Goal: Task Accomplishment & Management: Use online tool/utility

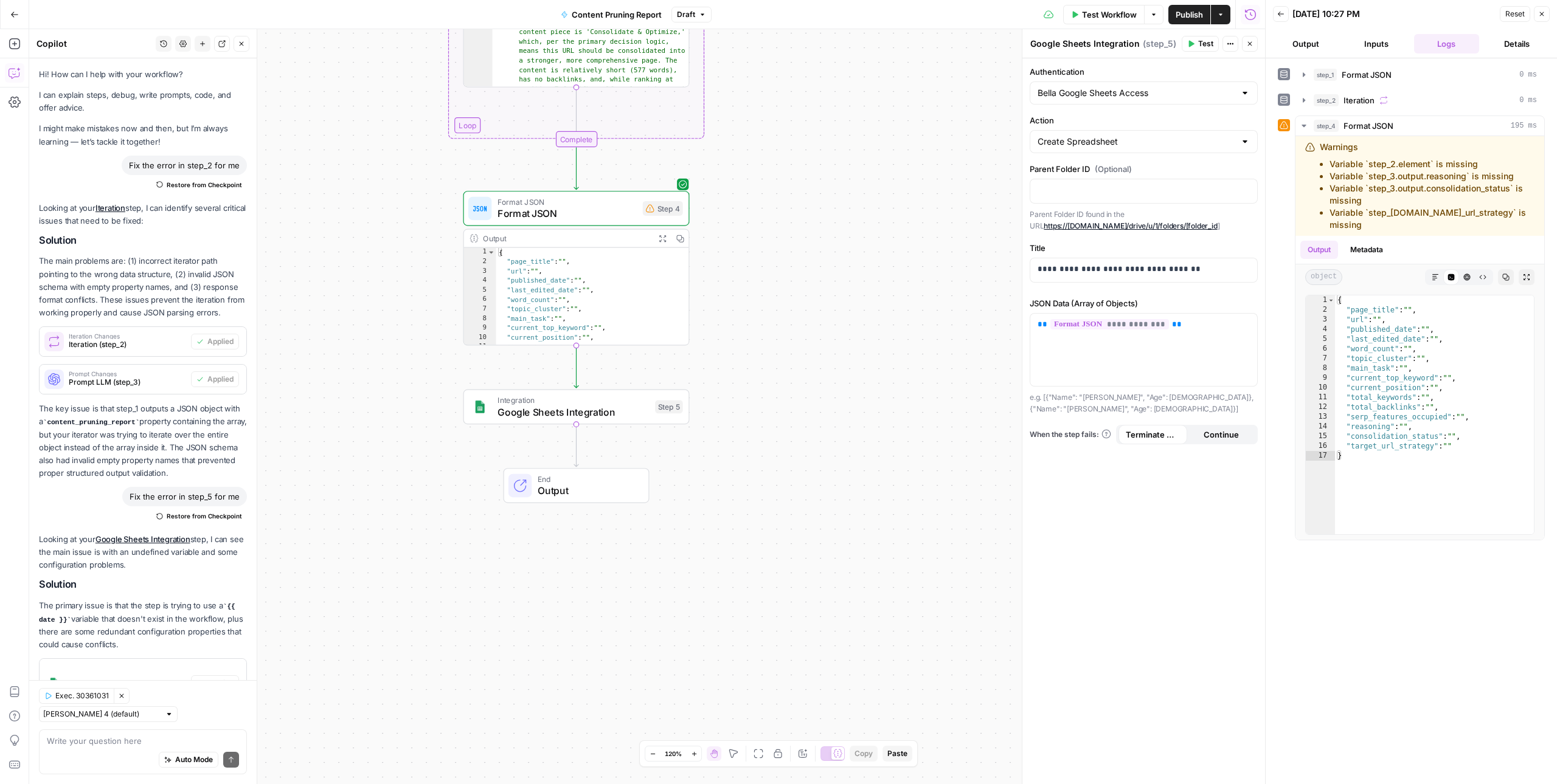
scroll to position [1517, 0]
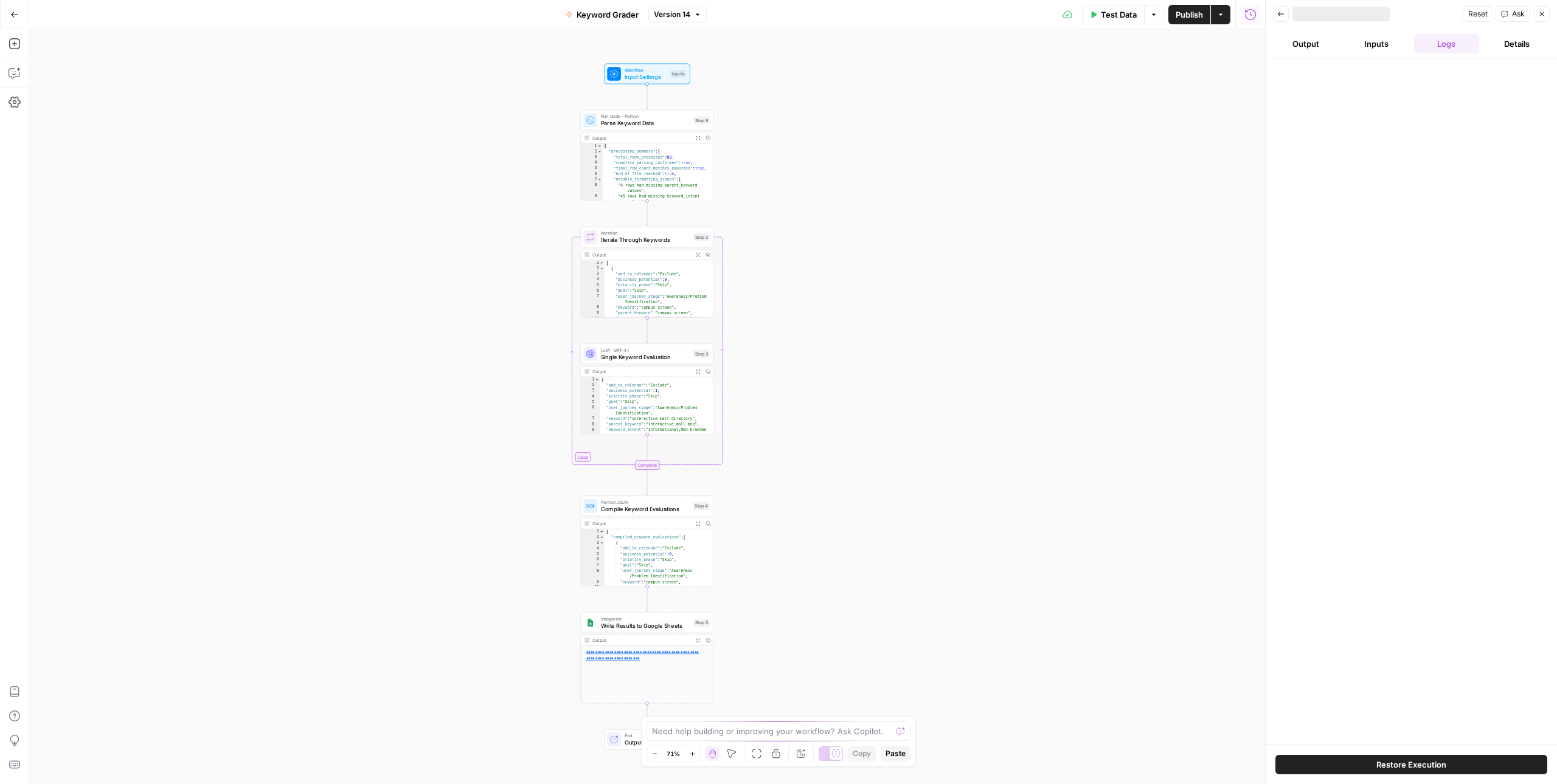
click at [1391, 765] on span "Restore Execution" at bounding box center [1411, 765] width 70 height 12
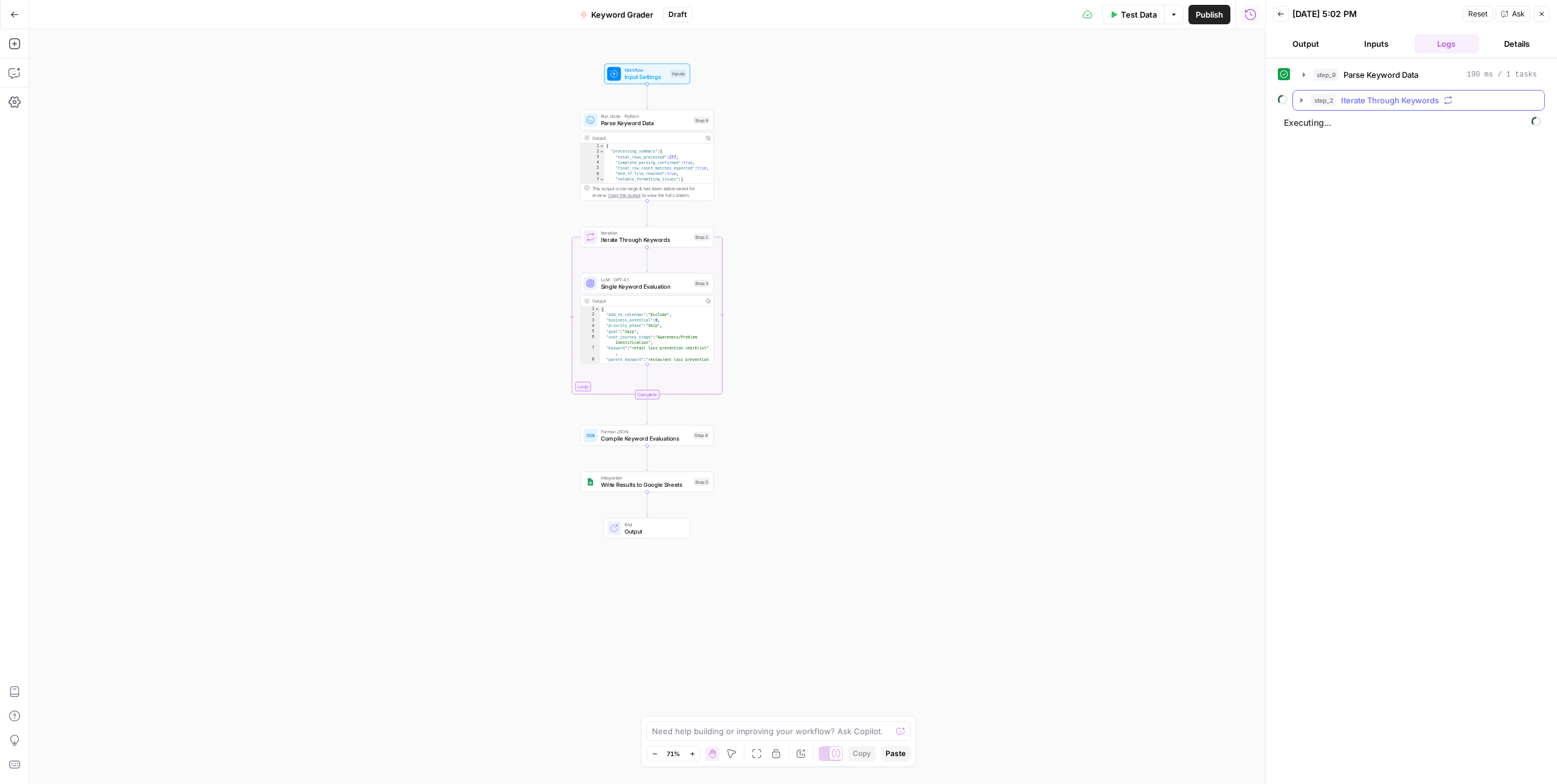
click at [1306, 97] on icon "button" at bounding box center [1301, 100] width 10 height 10
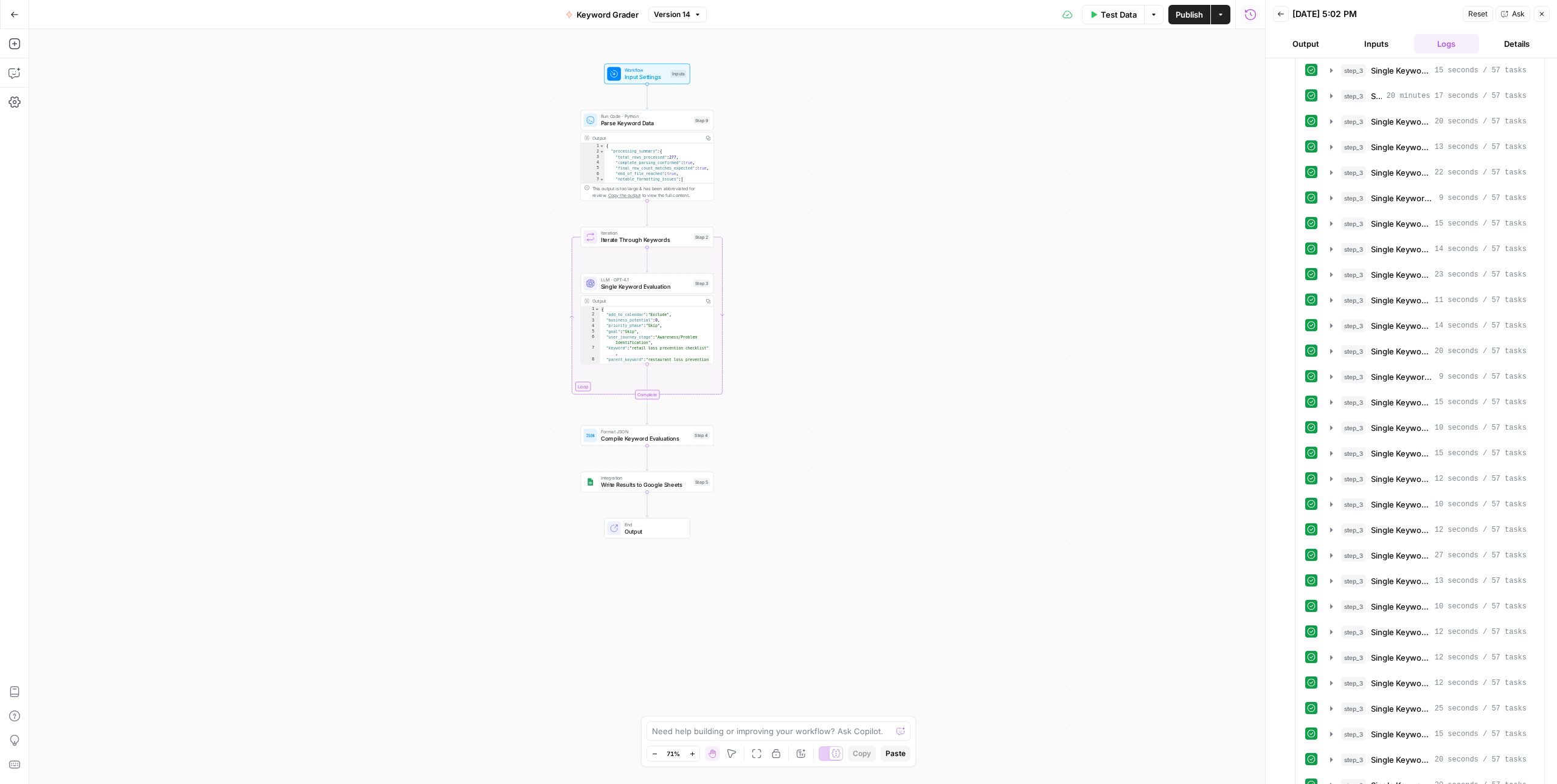
scroll to position [6412, 0]
